Goal: Task Accomplishment & Management: Use online tool/utility

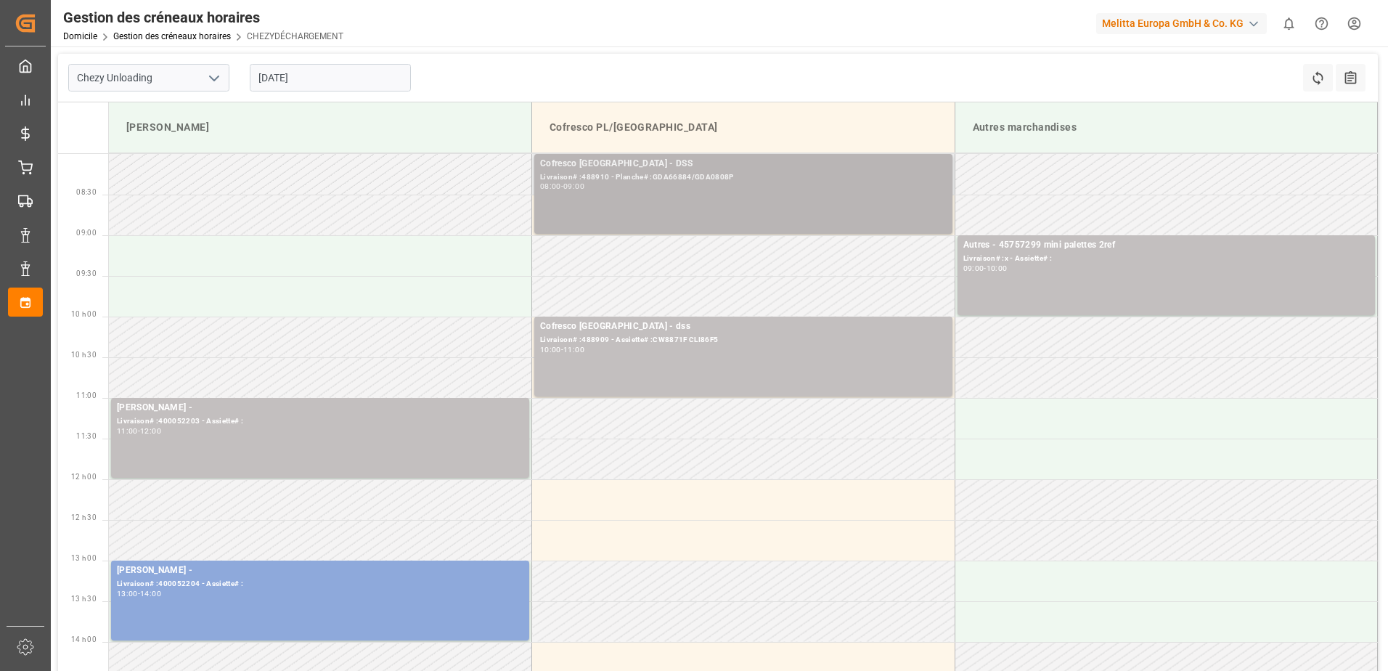
click at [709, 213] on div "Cofresco Pologne - DSS Livraison# :488910 - Planche# :GDA66884/GDA0808P 08:00 -…" at bounding box center [743, 194] width 407 height 74
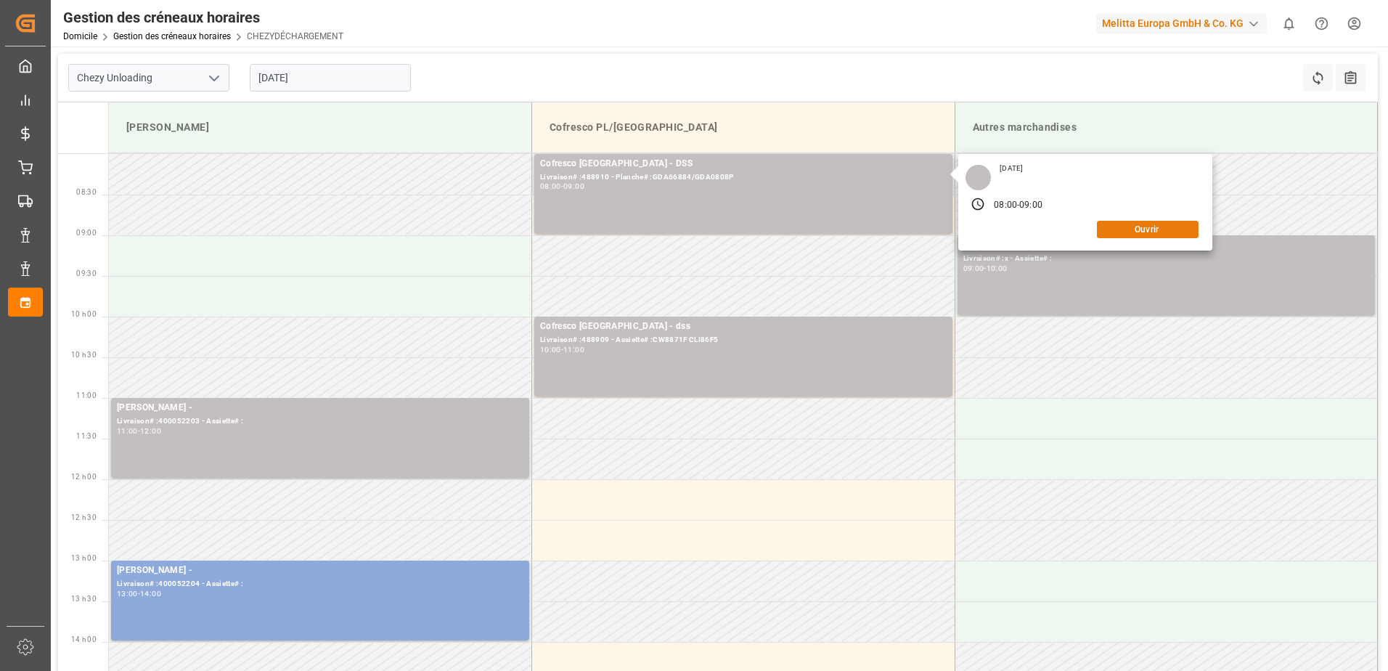
click at [1117, 233] on button "Ouvrir" at bounding box center [1148, 229] width 102 height 17
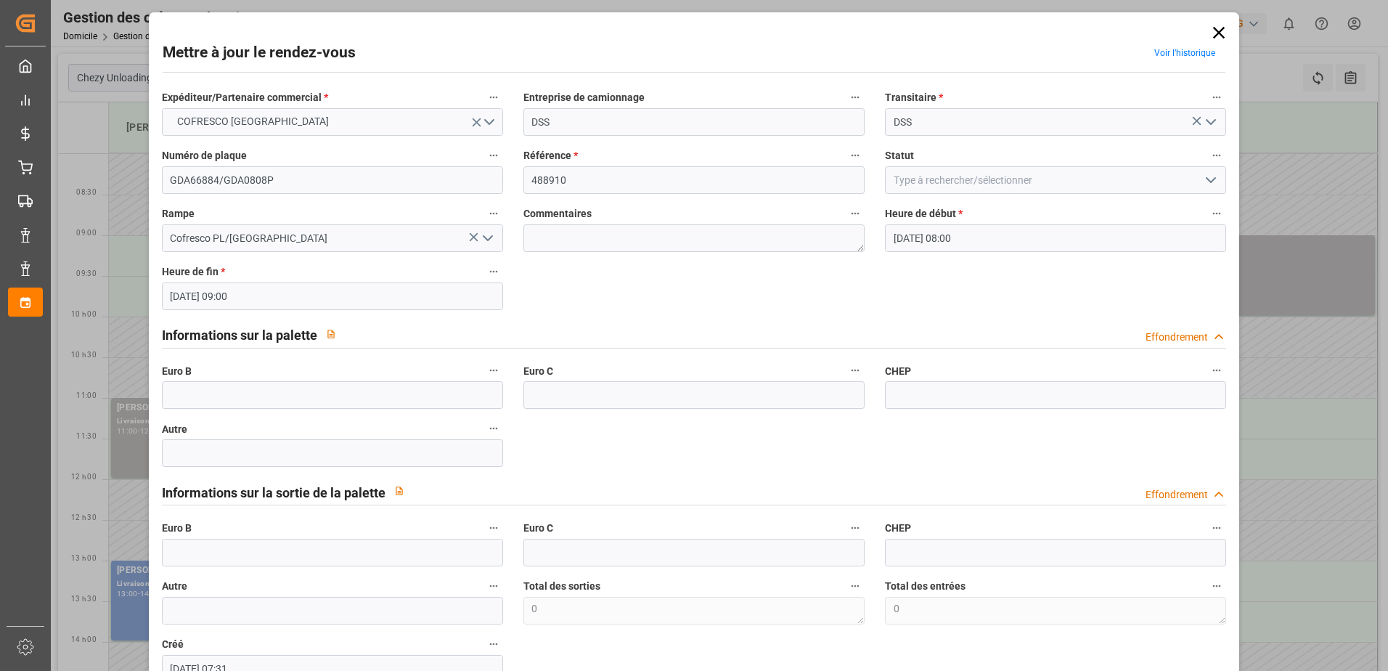
click at [1202, 186] on icon "Ouvrir le menu" at bounding box center [1210, 179] width 17 height 17
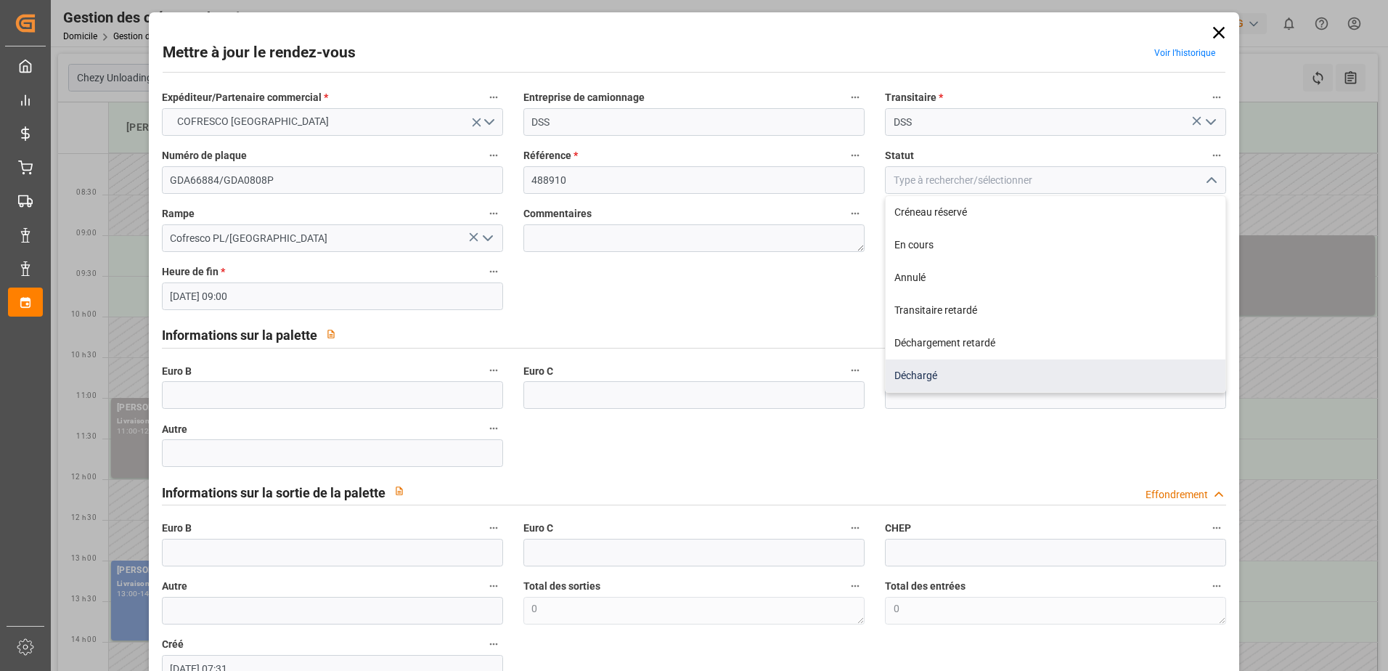
click at [998, 376] on div "Déchargé" at bounding box center [1056, 375] width 340 height 33
type input "Unloaded"
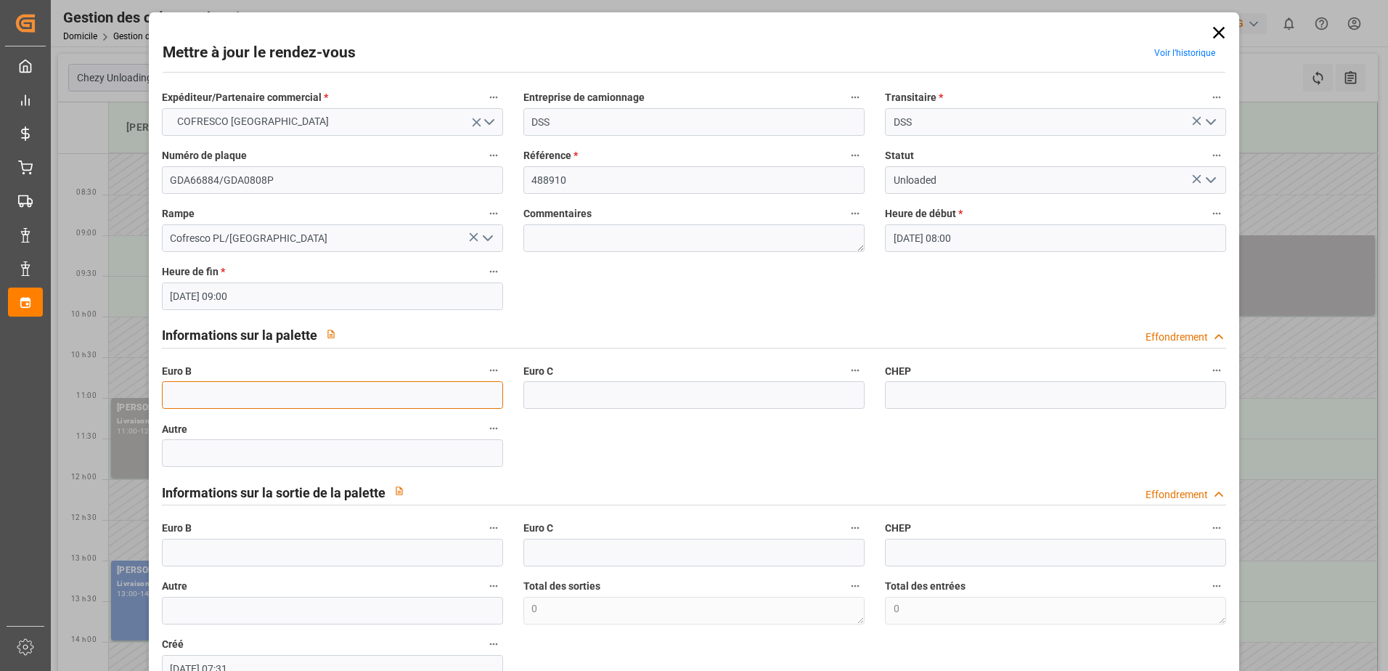
click at [273, 397] on input "text" at bounding box center [332, 395] width 341 height 28
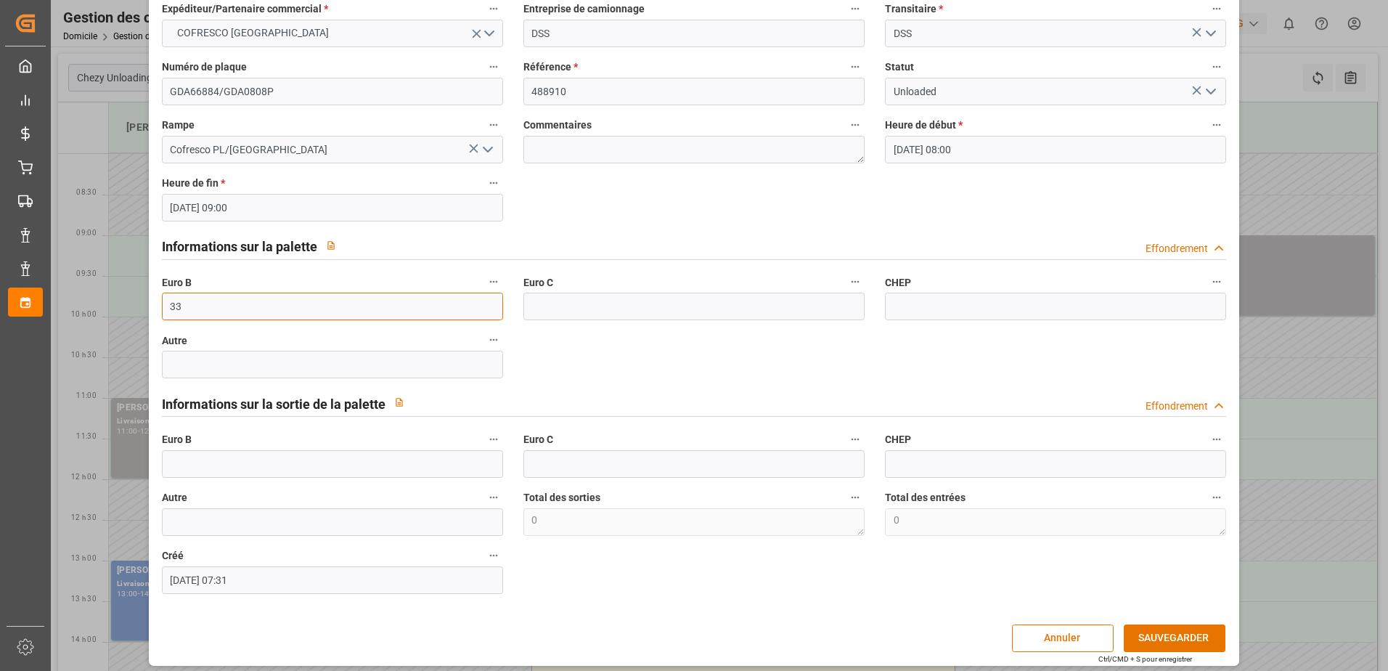
scroll to position [96, 0]
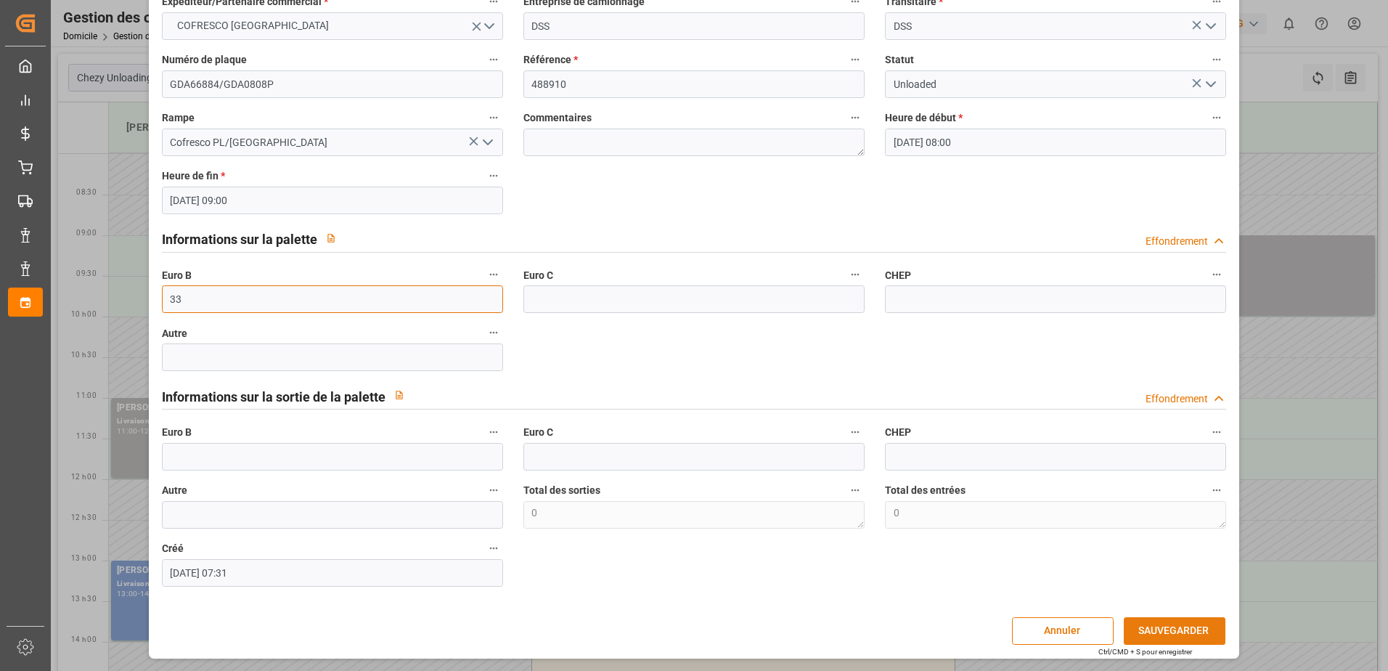
type input "33"
click at [1175, 635] on button "SAUVEGARDER" at bounding box center [1175, 631] width 102 height 28
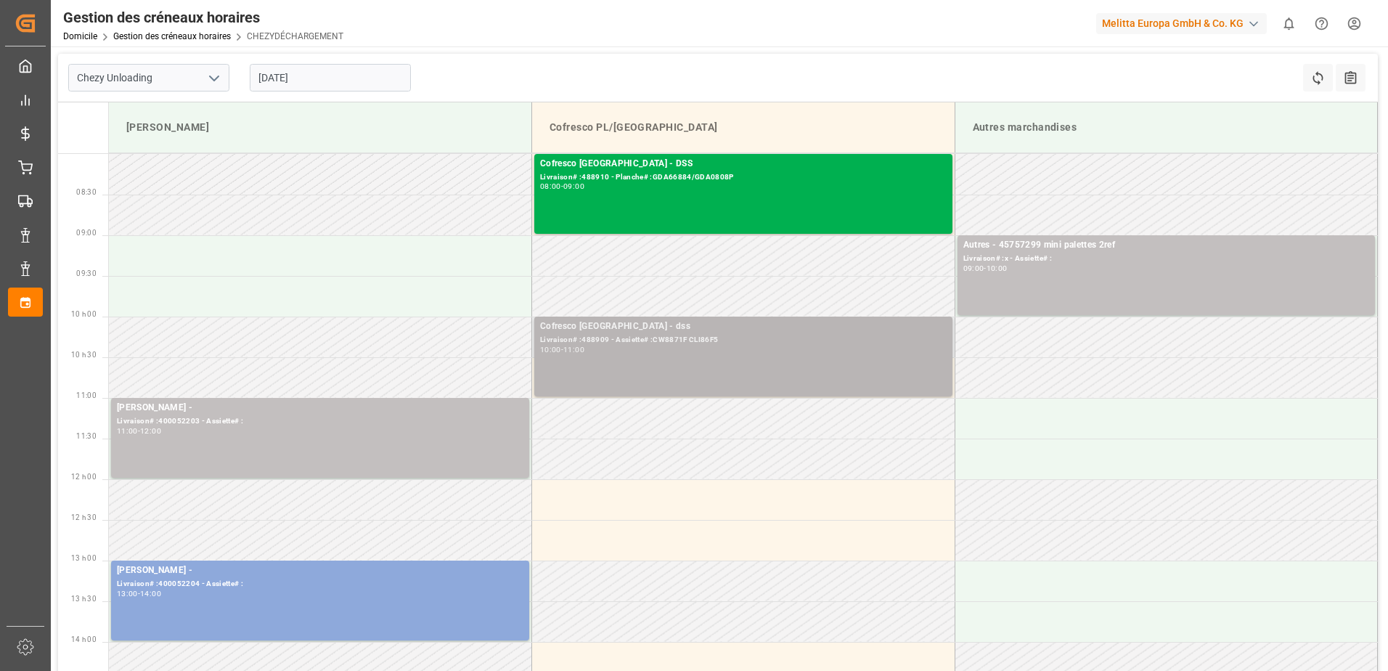
click at [621, 374] on div "Cofresco Pologne - dss Livraison# :488909 - Assiette# :CW8871F CLI86F5 10:00 - …" at bounding box center [743, 356] width 407 height 74
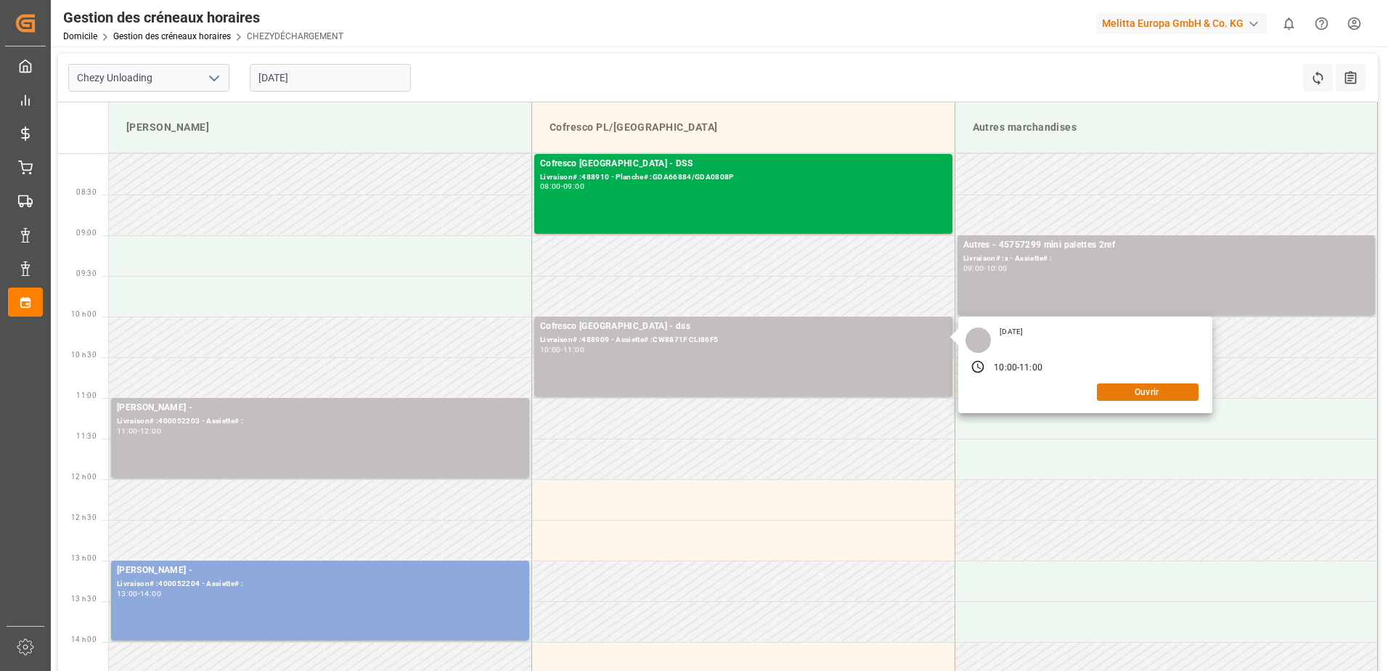
click at [1151, 388] on button "Ouvrir" at bounding box center [1148, 391] width 102 height 17
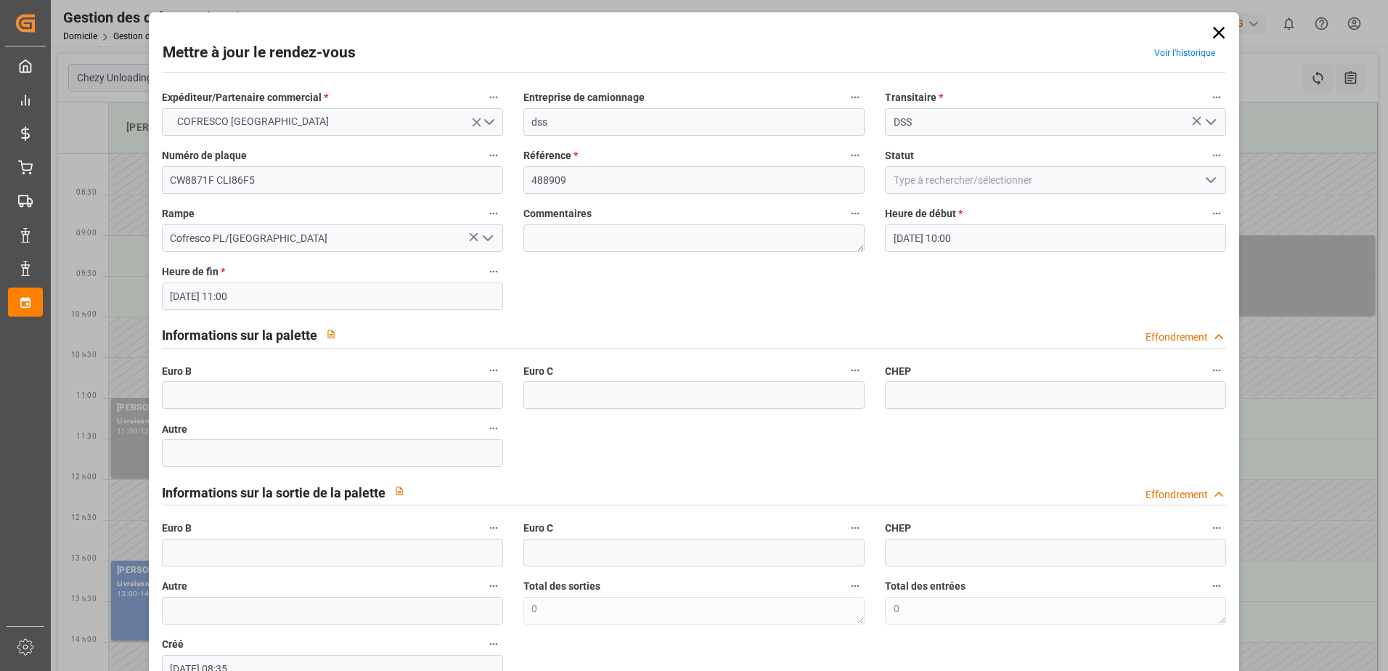
click at [1207, 178] on polyline "Ouvrir le menu" at bounding box center [1211, 180] width 9 height 4
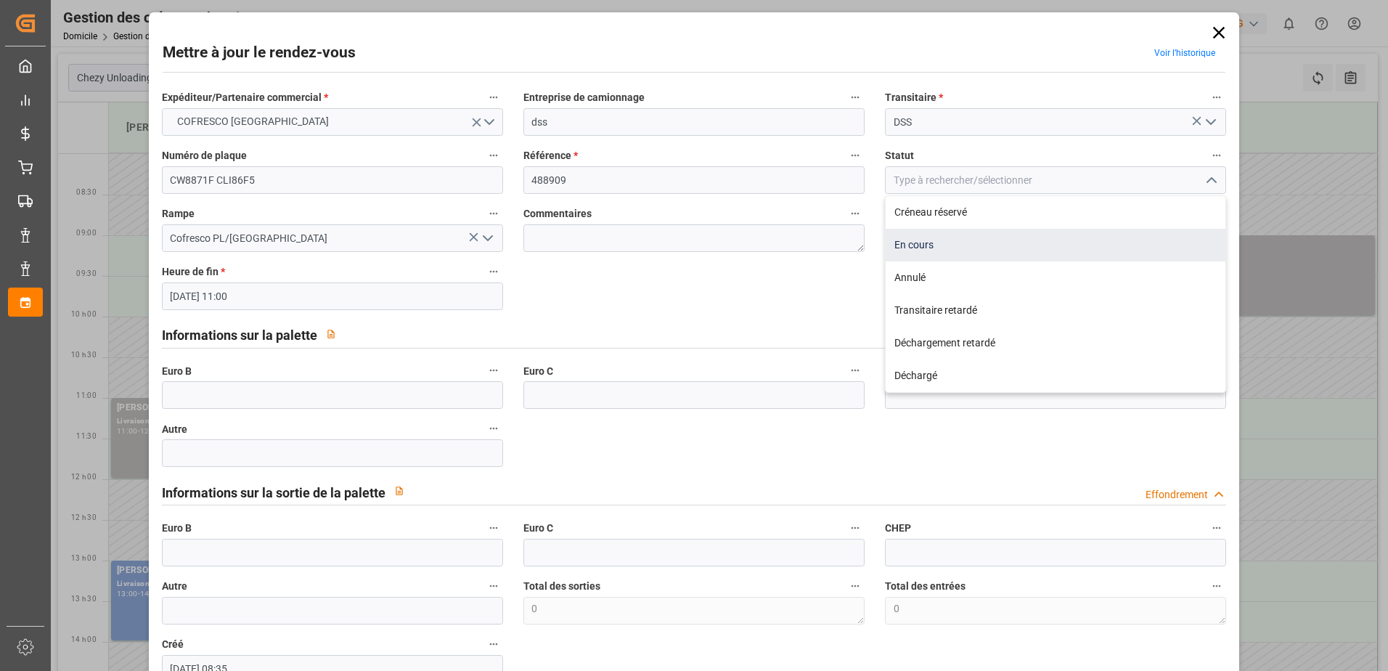
click at [931, 247] on div "En cours" at bounding box center [1056, 245] width 340 height 33
type input "In Progress"
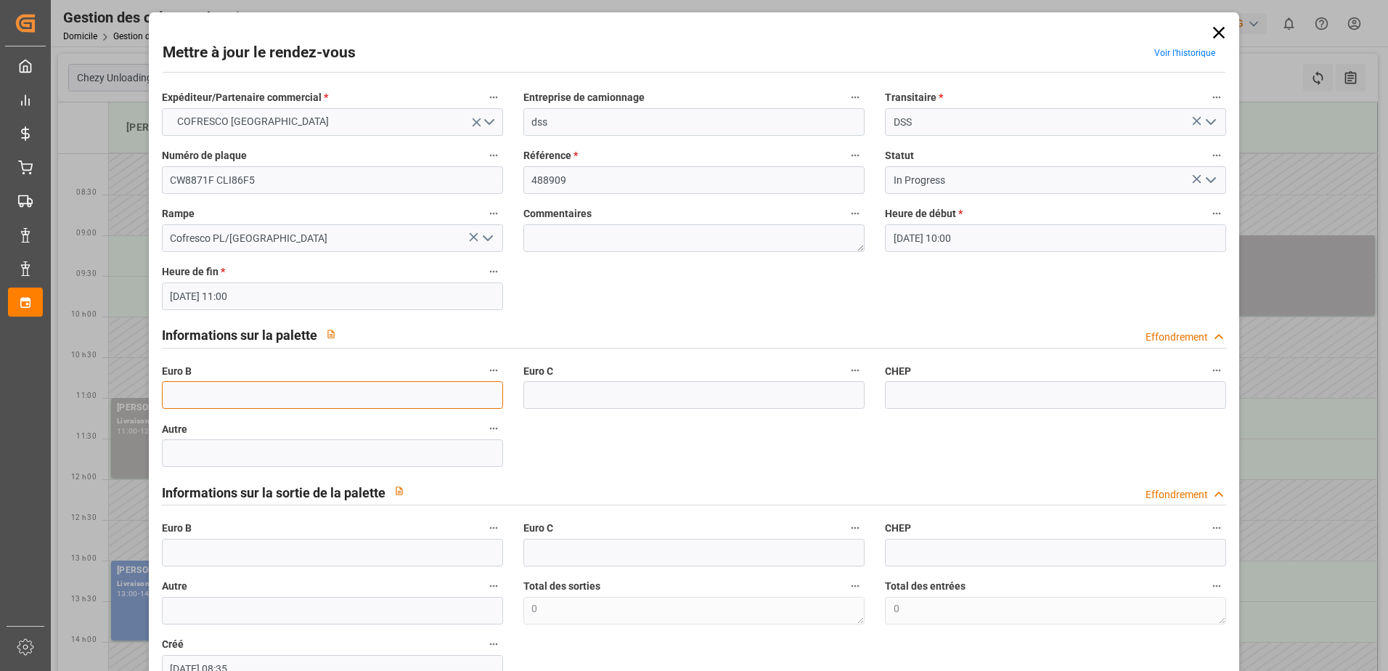
click at [214, 388] on input "text" at bounding box center [332, 395] width 341 height 28
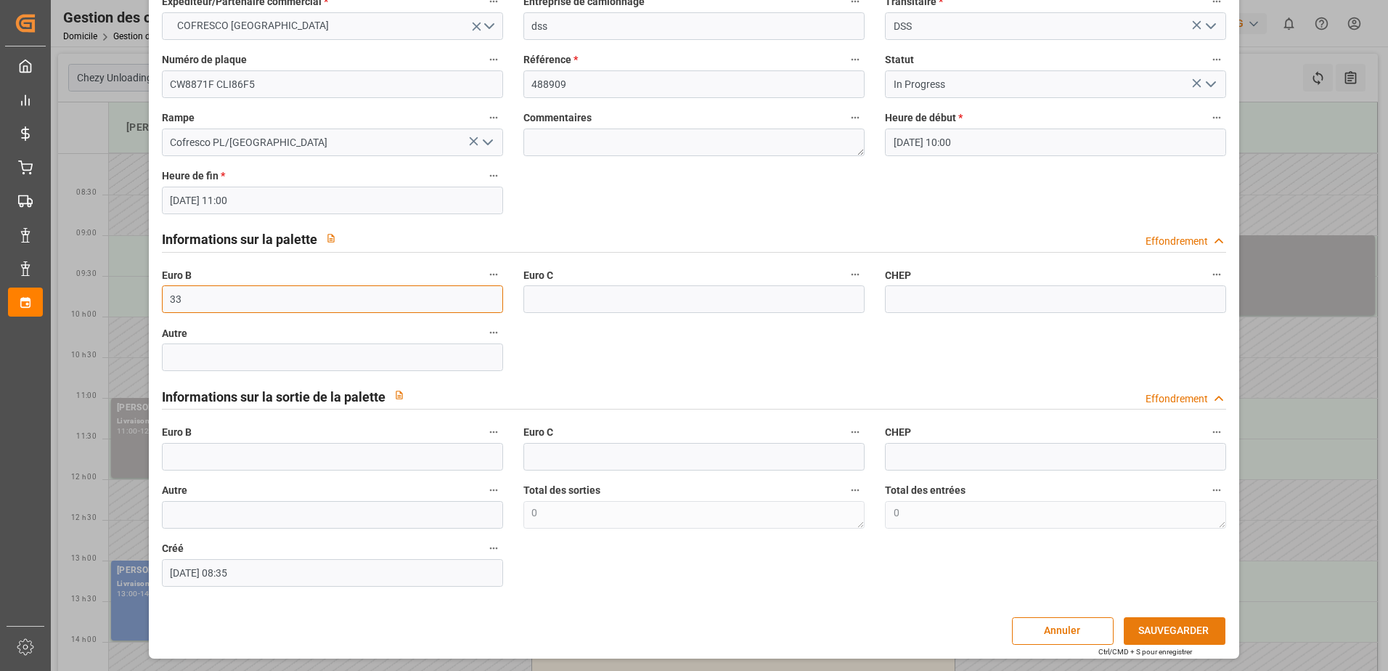
type input "33"
click at [1179, 629] on button "SAUVEGARDER" at bounding box center [1175, 631] width 102 height 28
